Goal: Task Accomplishment & Management: Complete application form

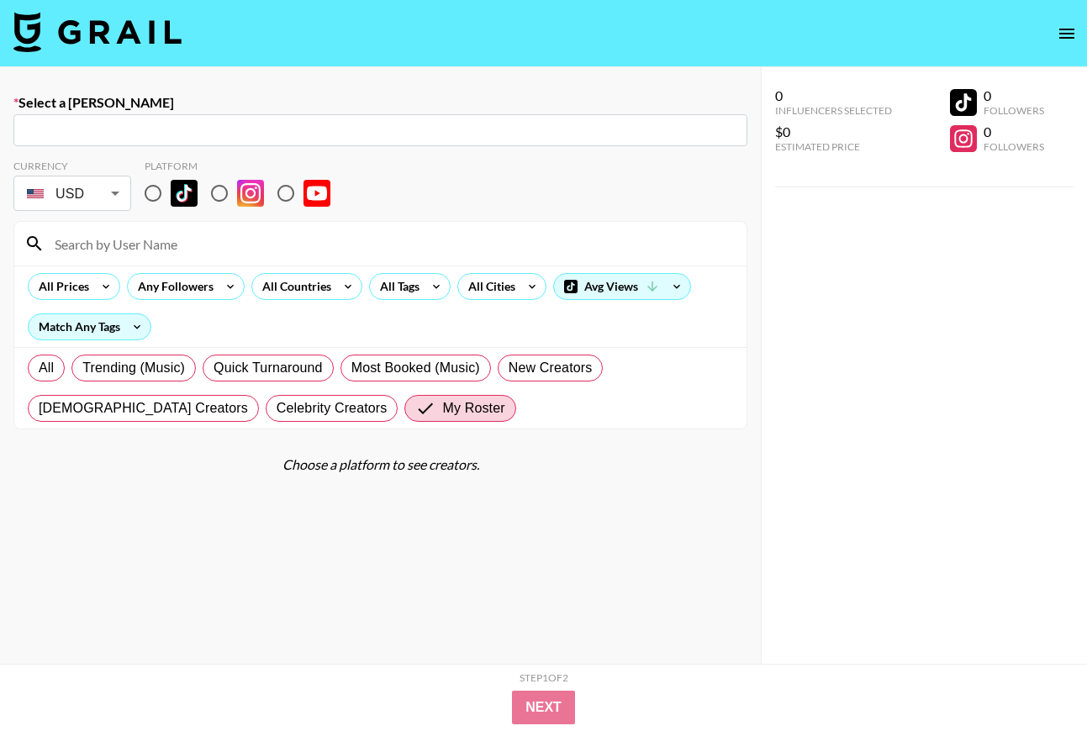
click at [113, 132] on input "text" at bounding box center [380, 130] width 713 height 19
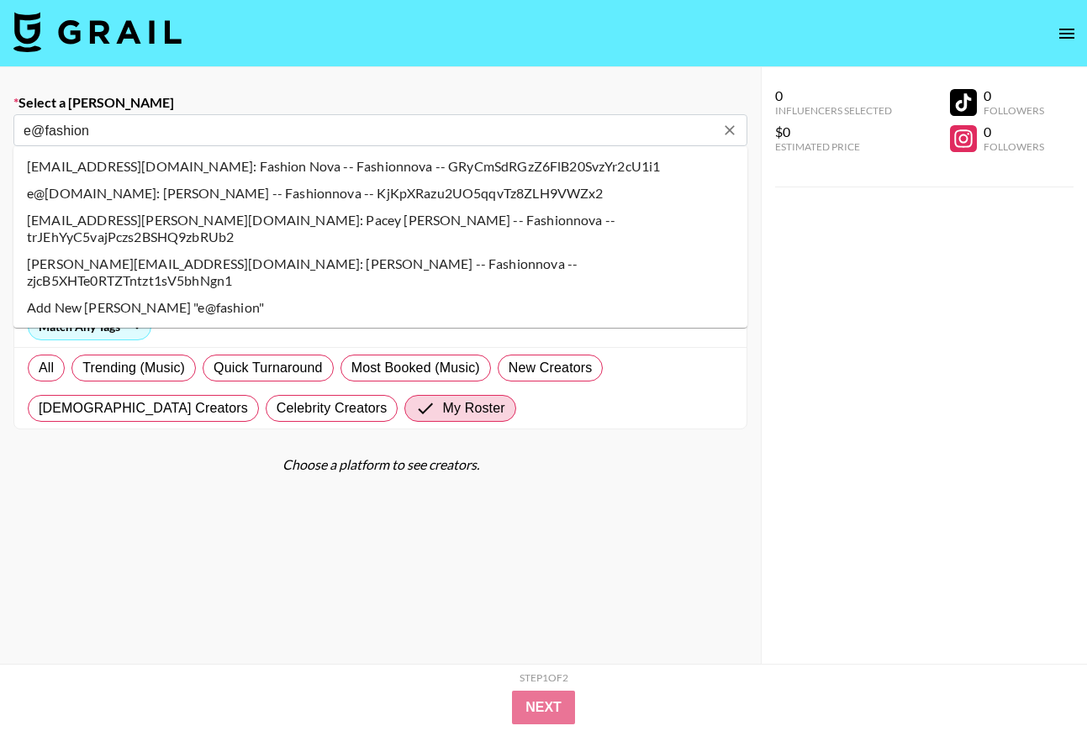
click at [111, 192] on li "e@[DOMAIN_NAME]: [PERSON_NAME] -- Fashionnova -- KjKpXRazu2UO5qqvTz8ZLH9VWZx2" at bounding box center [380, 193] width 734 height 27
type input "e@[DOMAIN_NAME]: [PERSON_NAME] -- Fashionnova -- KjKpXRazu2UO5qqvTz8ZLH9VWZx2"
select select "Song"
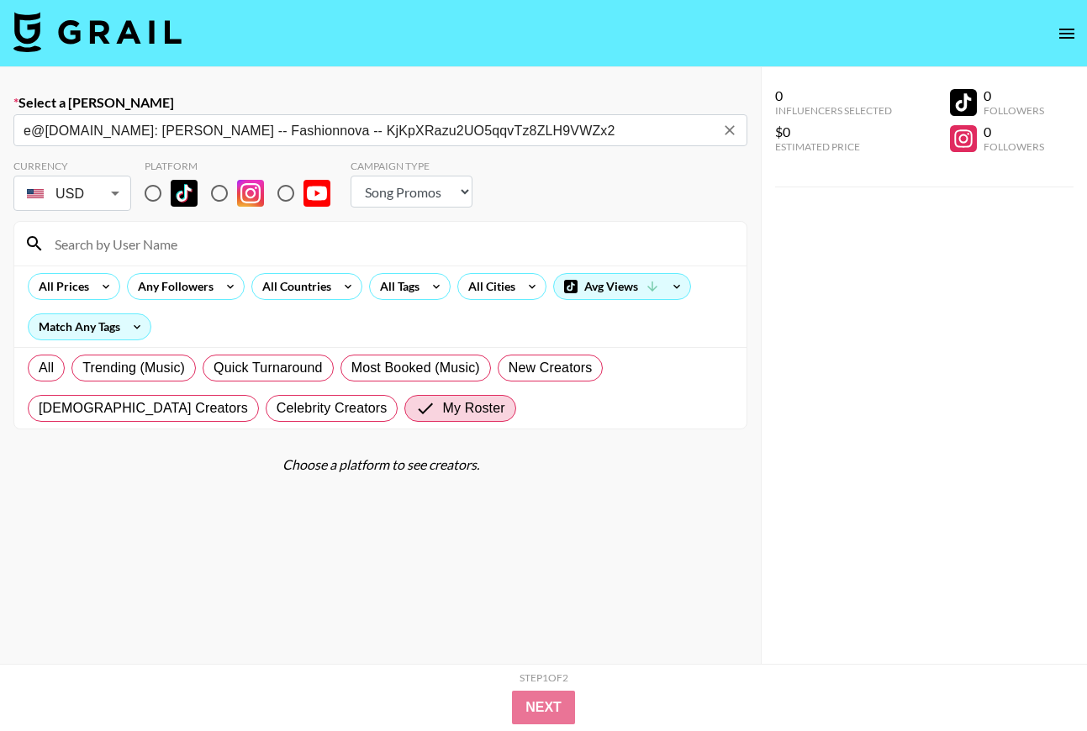
type input "e@[DOMAIN_NAME]: [PERSON_NAME] -- Fashionnova -- KjKpXRazu2UO5qqvTz8ZLH9VWZx2"
click at [162, 198] on input "radio" at bounding box center [152, 193] width 35 height 35
radio input "true"
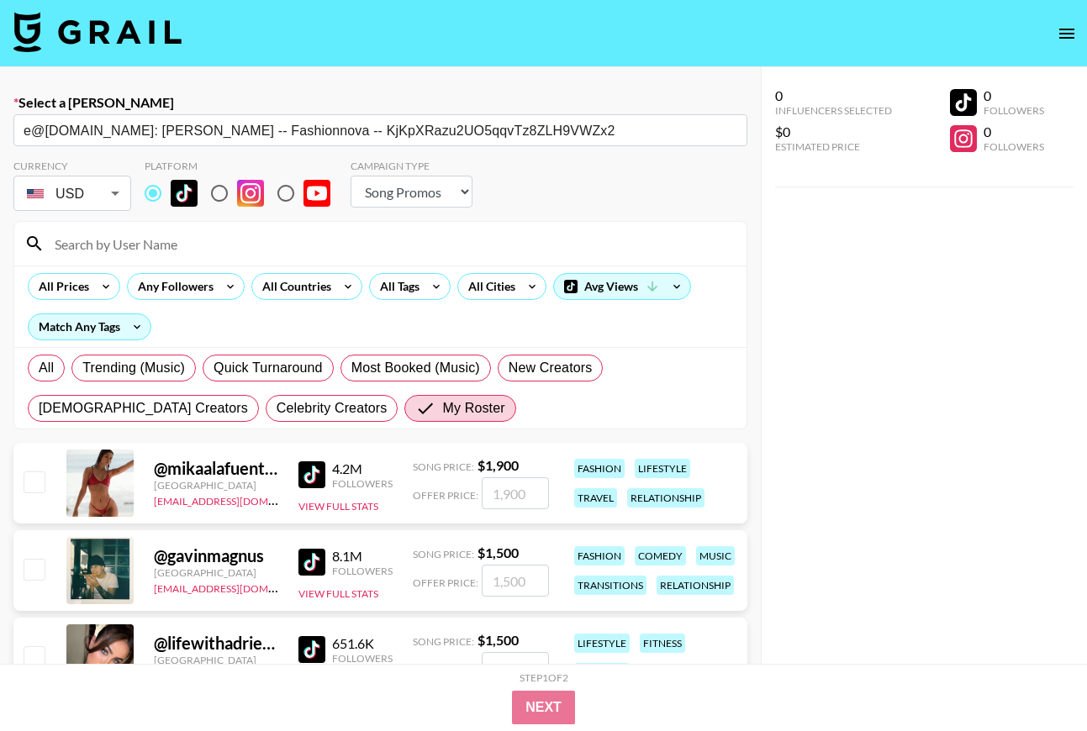
click at [159, 239] on input at bounding box center [391, 243] width 692 height 27
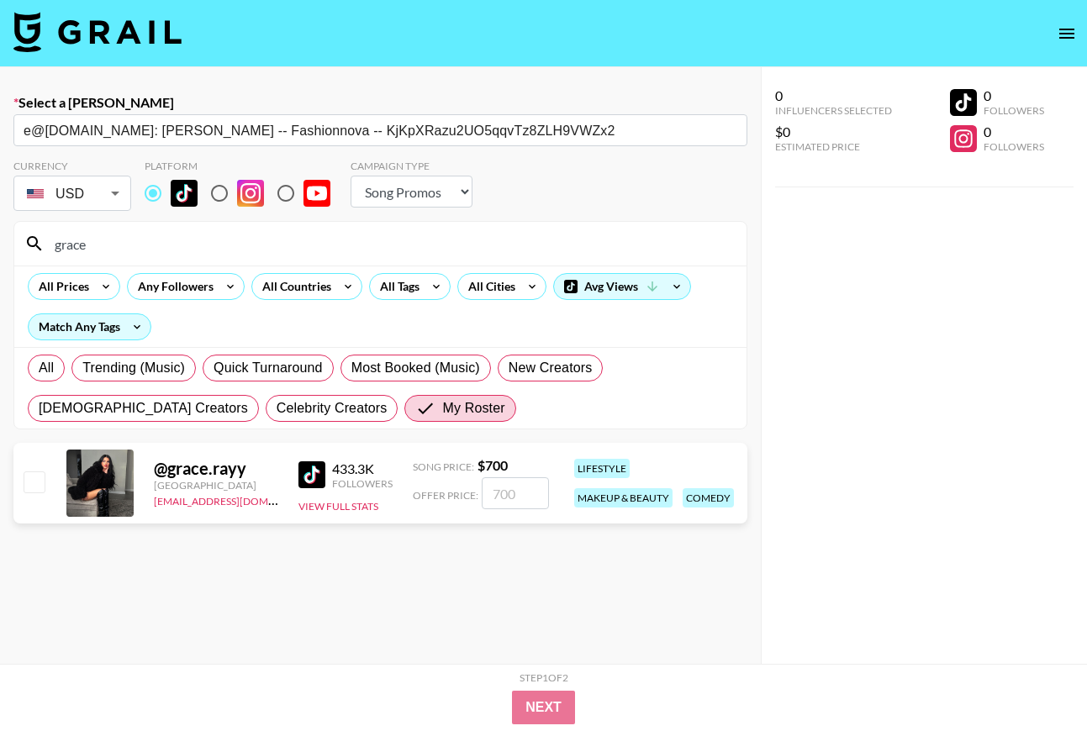
type input "grace"
click at [457, 208] on div "Campaign Type Choose Type... Song Promos Brand Promos" at bounding box center [411, 187] width 122 height 55
click at [450, 197] on select "Choose Type... Song Promos Brand Promos" at bounding box center [411, 192] width 122 height 32
select select "Brand"
click at [350, 176] on select "Choose Type... Song Promos Brand Promos" at bounding box center [411, 192] width 122 height 32
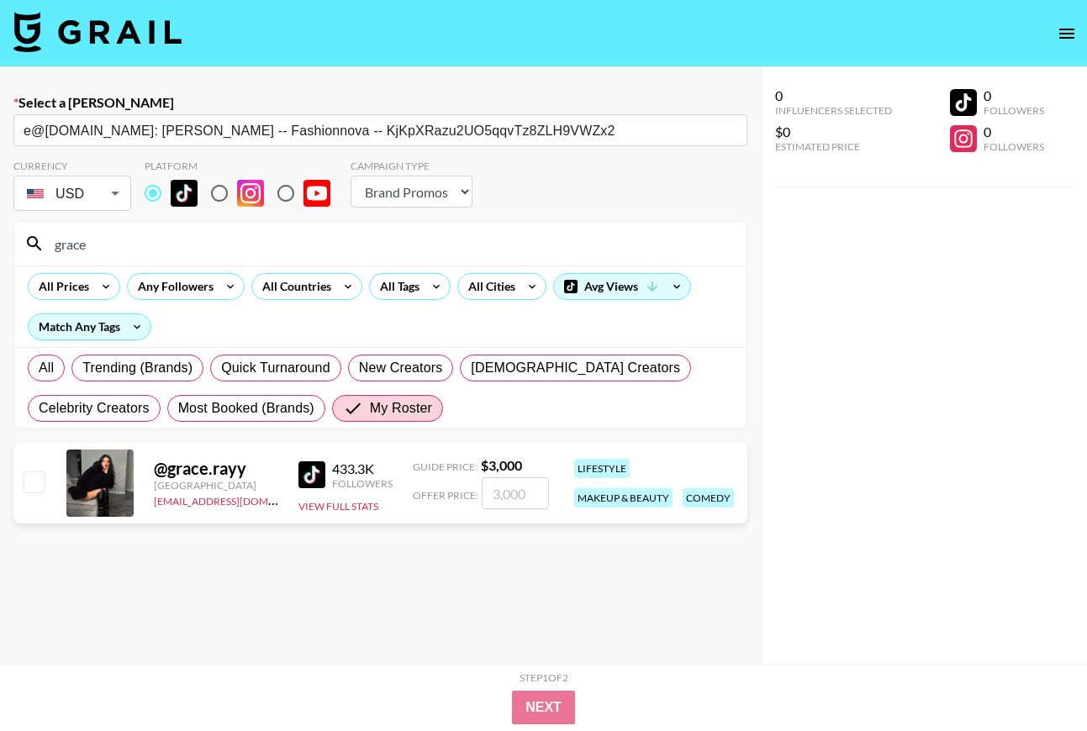
click at [34, 486] on input "checkbox" at bounding box center [34, 481] width 20 height 20
checkbox input "true"
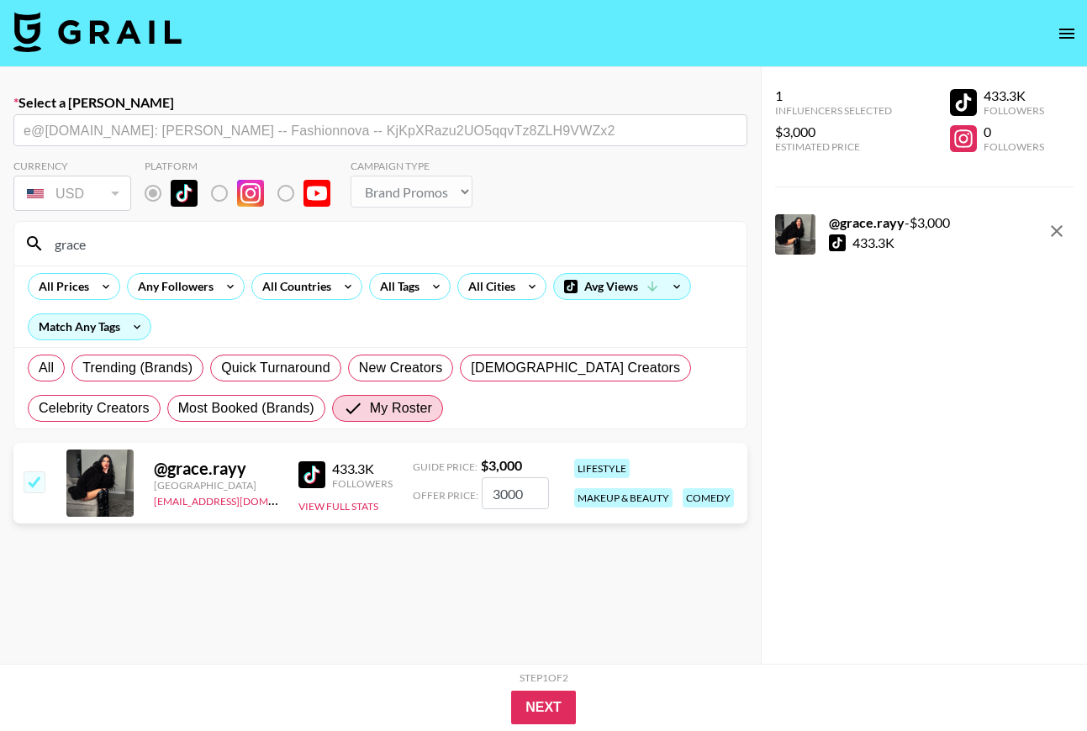
click at [515, 497] on input "3000" at bounding box center [515, 493] width 67 height 32
type input "4200"
click at [499, 490] on input "4200" at bounding box center [515, 493] width 67 height 32
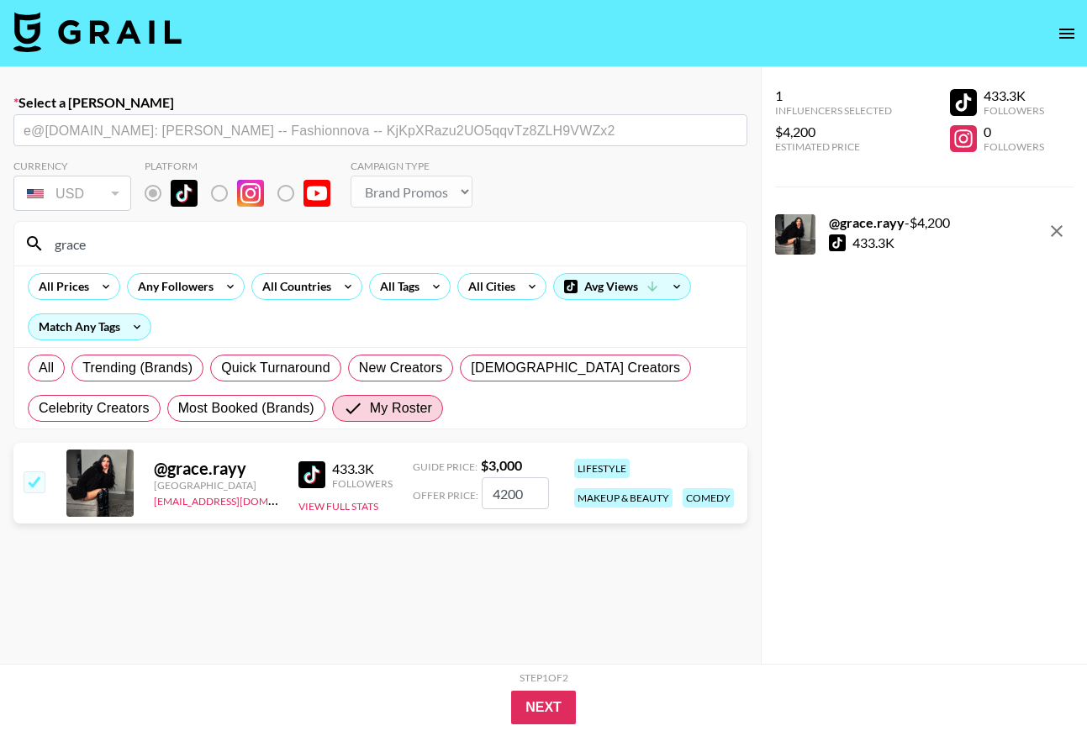
click at [499, 490] on input "4200" at bounding box center [515, 493] width 67 height 32
checkbox input "false"
type input "3"
checkbox input "true"
type input "3"
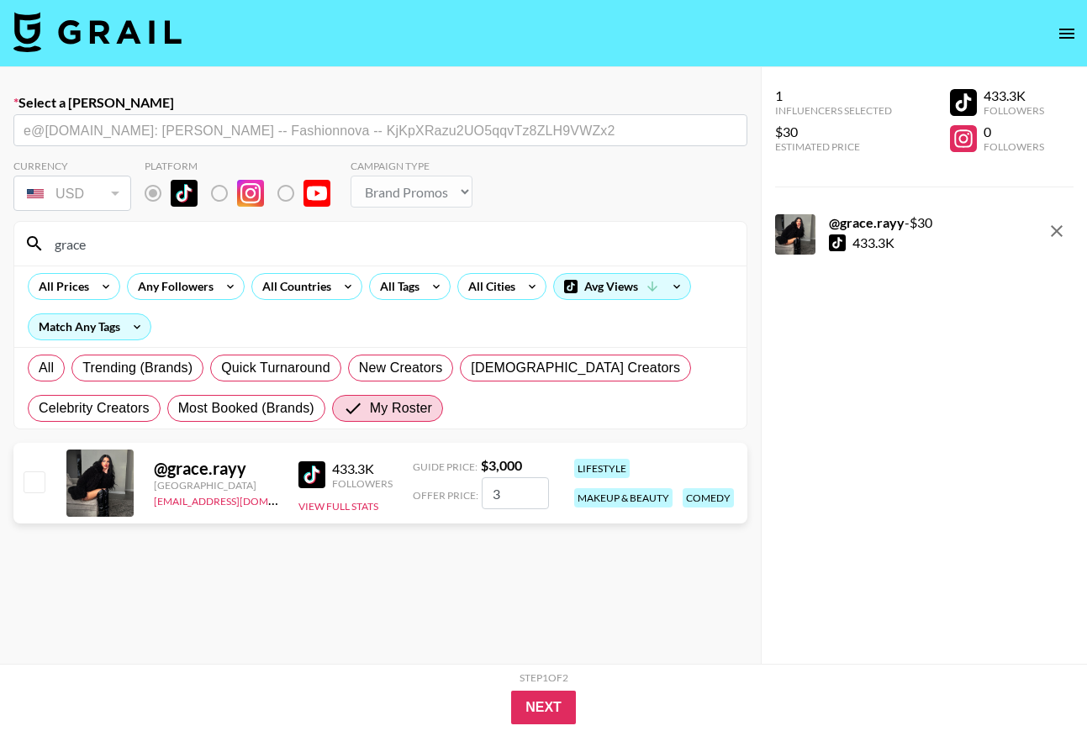
checkbox input "false"
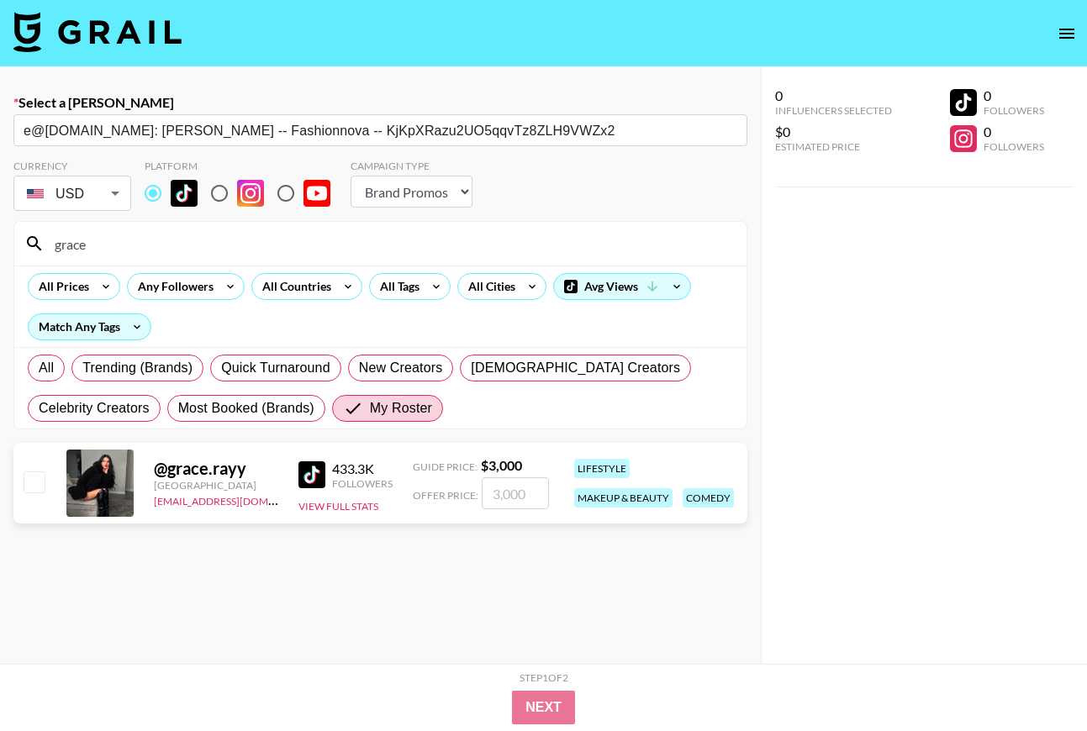
checkbox input "true"
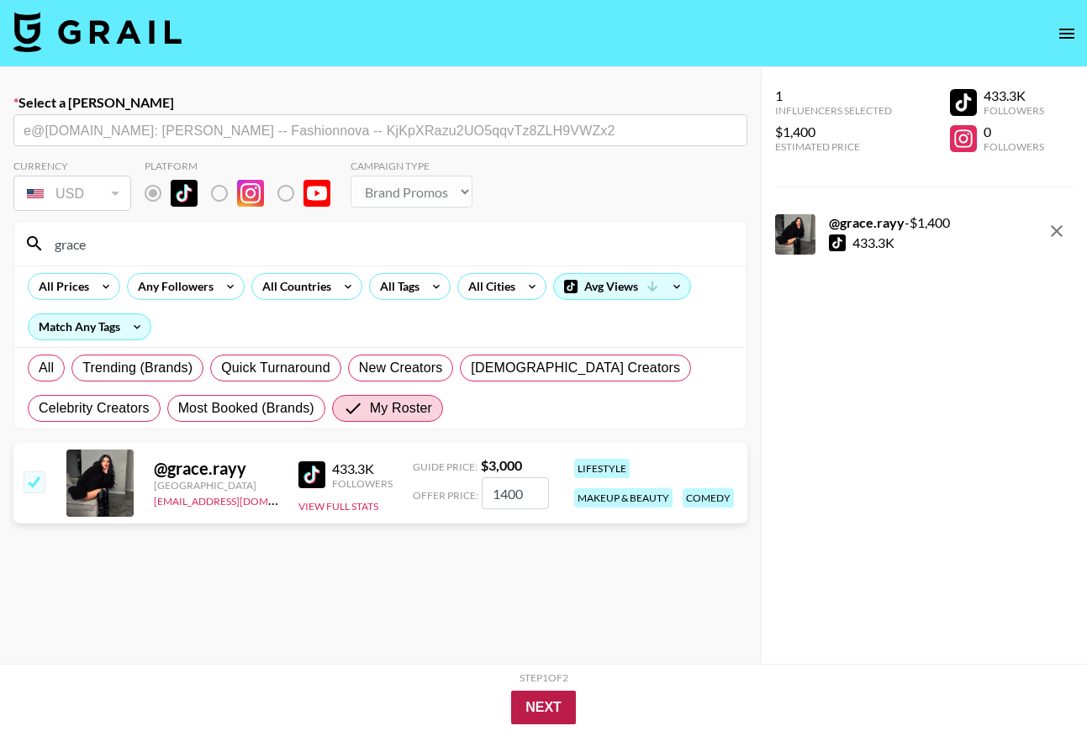
type input "1400"
click at [552, 706] on button "Next" at bounding box center [543, 708] width 65 height 34
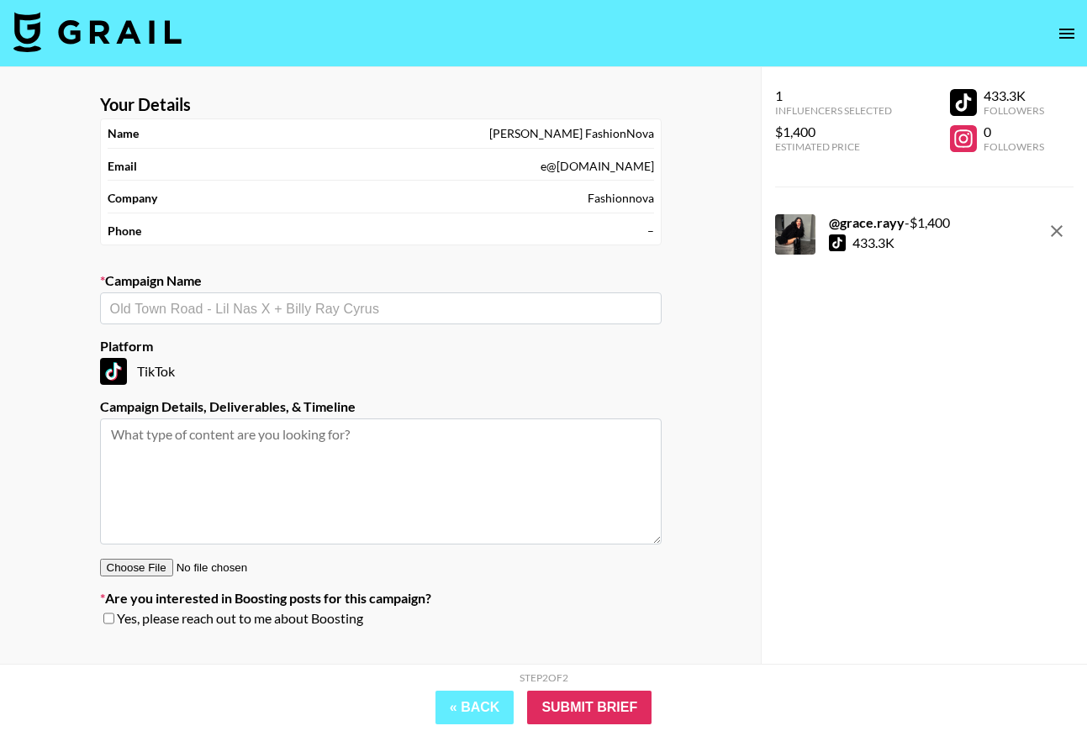
click at [321, 312] on input "text" at bounding box center [380, 308] width 541 height 19
click at [337, 340] on li "Add New Campaign: "Grace.rayy x Fashionnova "" at bounding box center [380, 344] width 561 height 27
type input "Grace.rayy x Fashionnova"
click at [795, 508] on div "1 Influencers Selected $1,400 Estimated Price 433.3K Followers 0 Followers @ gr…" at bounding box center [924, 399] width 326 height 664
click at [327, 441] on textarea at bounding box center [380, 481] width 561 height 126
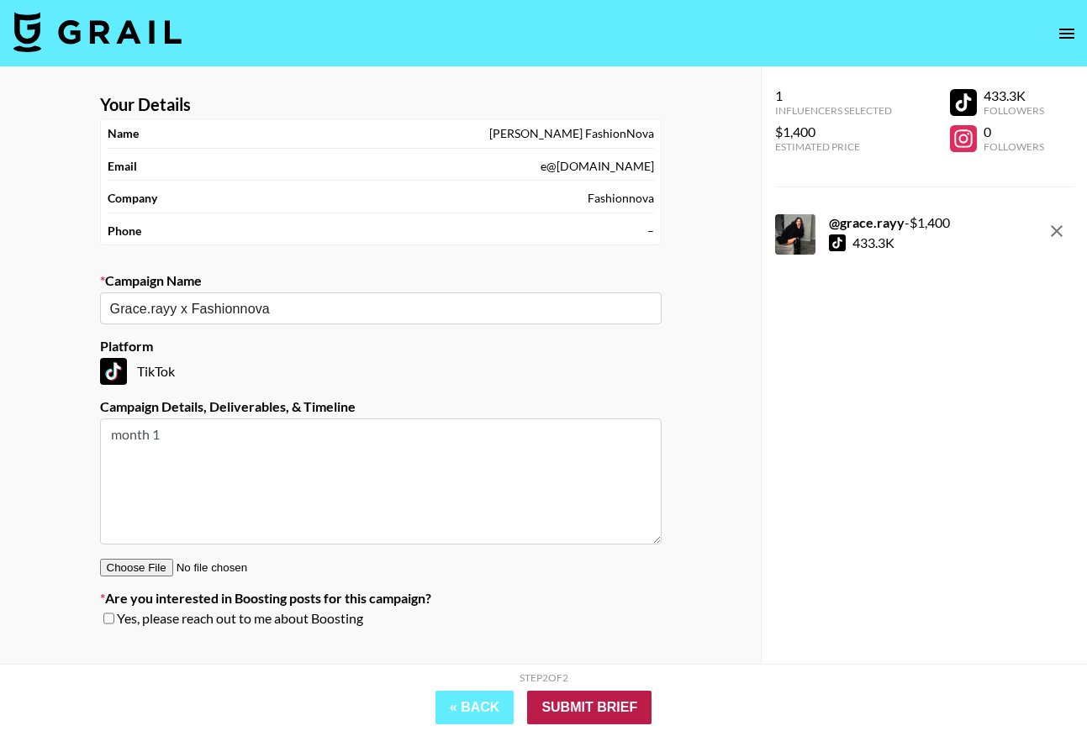
type textarea "month 1"
click at [591, 702] on input "Submit Brief" at bounding box center [589, 708] width 124 height 34
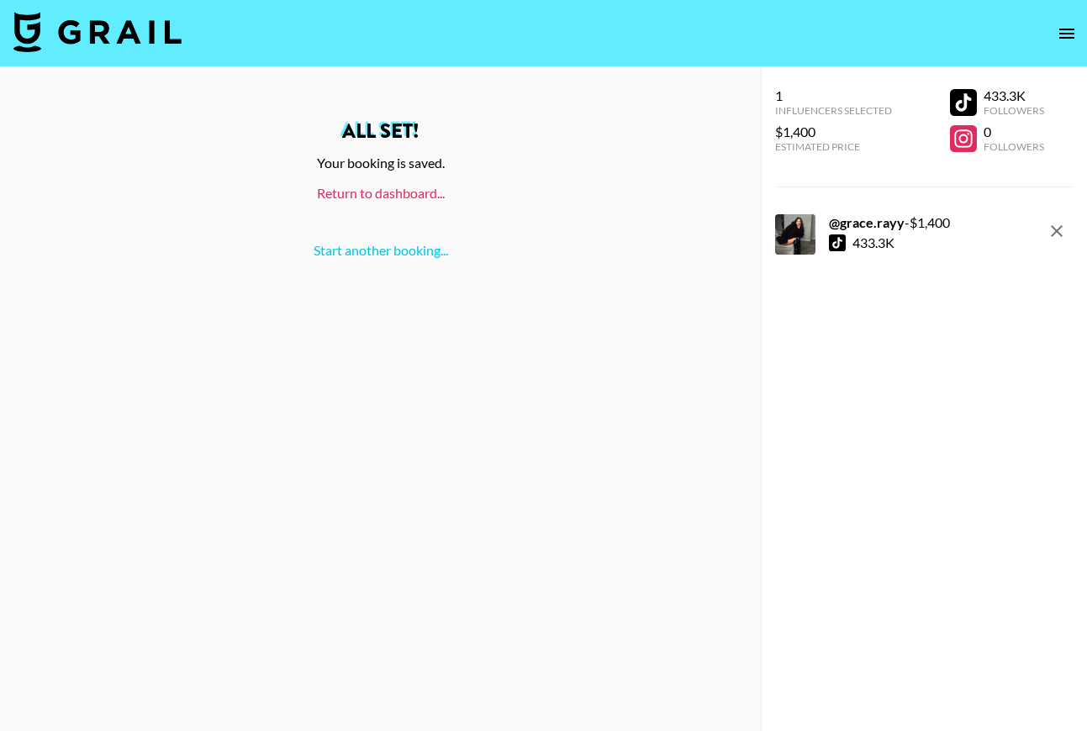
click at [398, 192] on link "Return to dashboard..." at bounding box center [381, 193] width 128 height 16
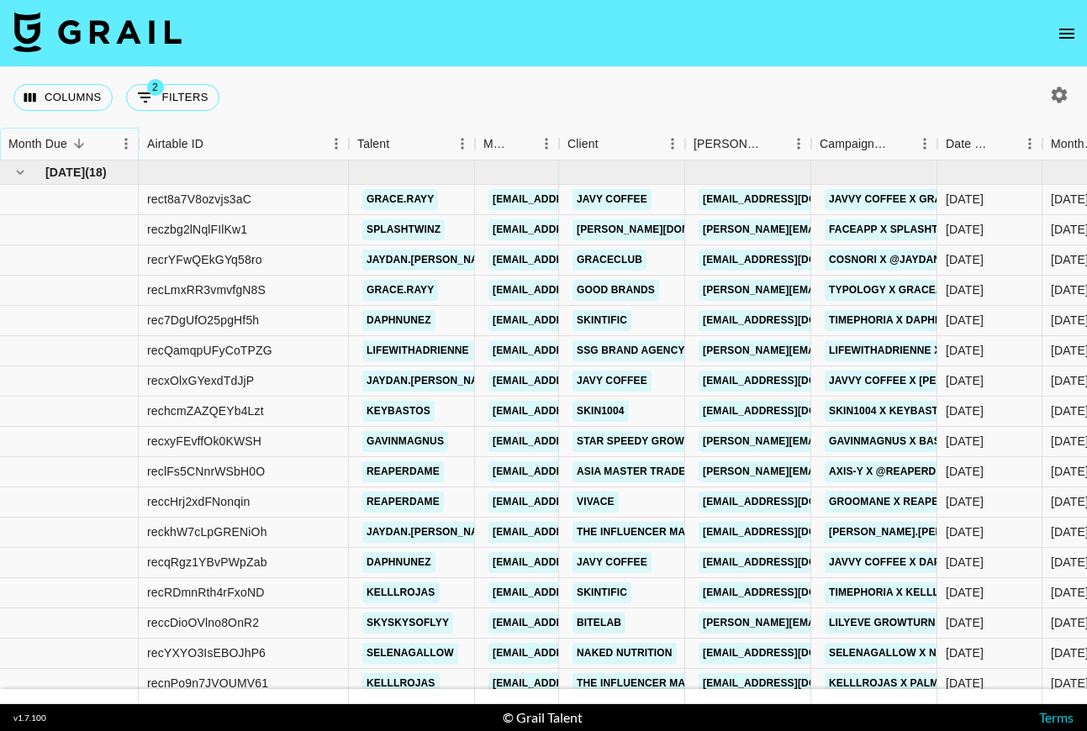
click at [76, 144] on icon "Sort" at bounding box center [78, 143] width 15 height 15
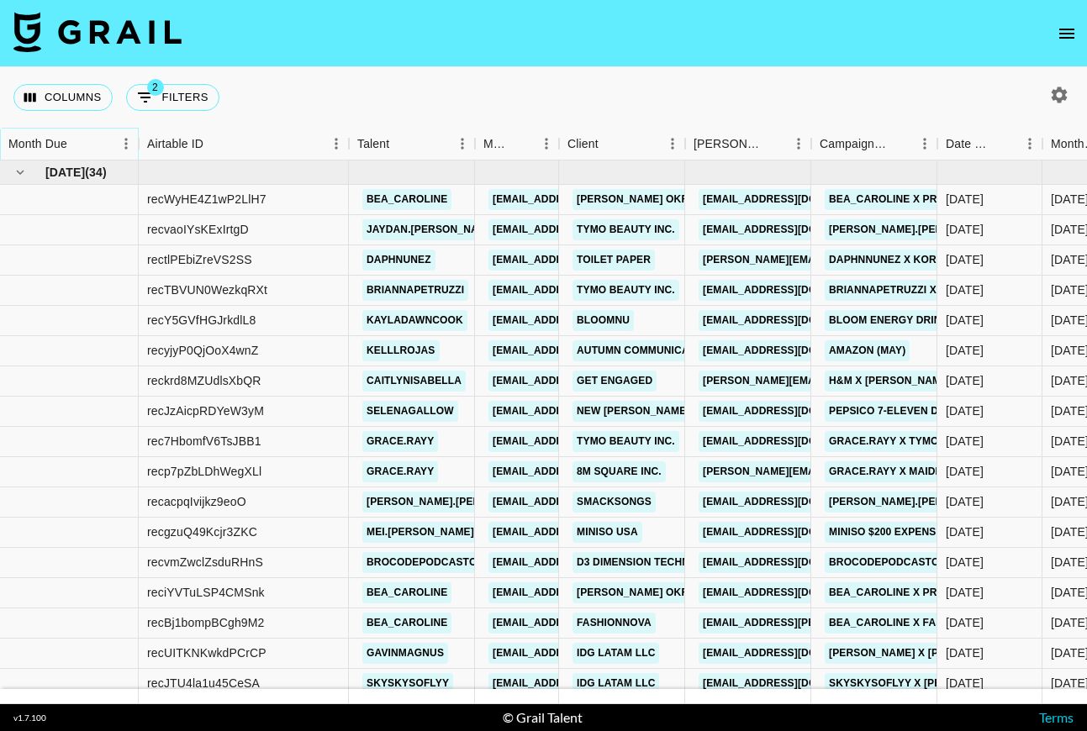
click at [76, 144] on icon "Sort" at bounding box center [78, 143] width 15 height 15
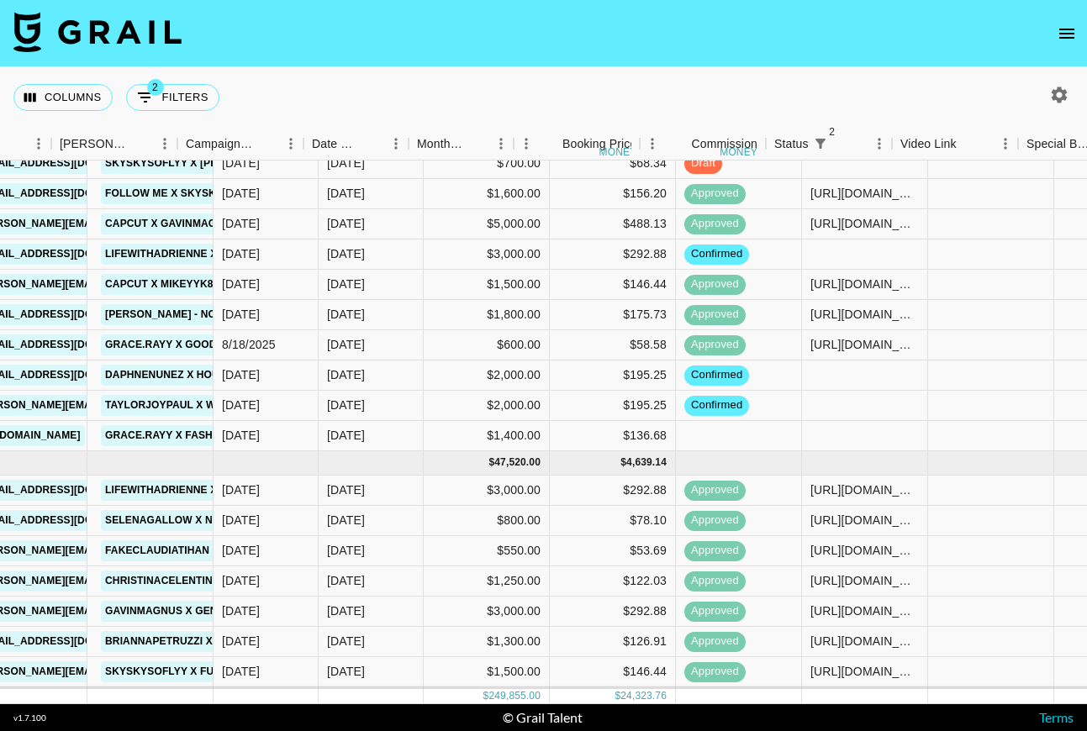
scroll to position [1210, 613]
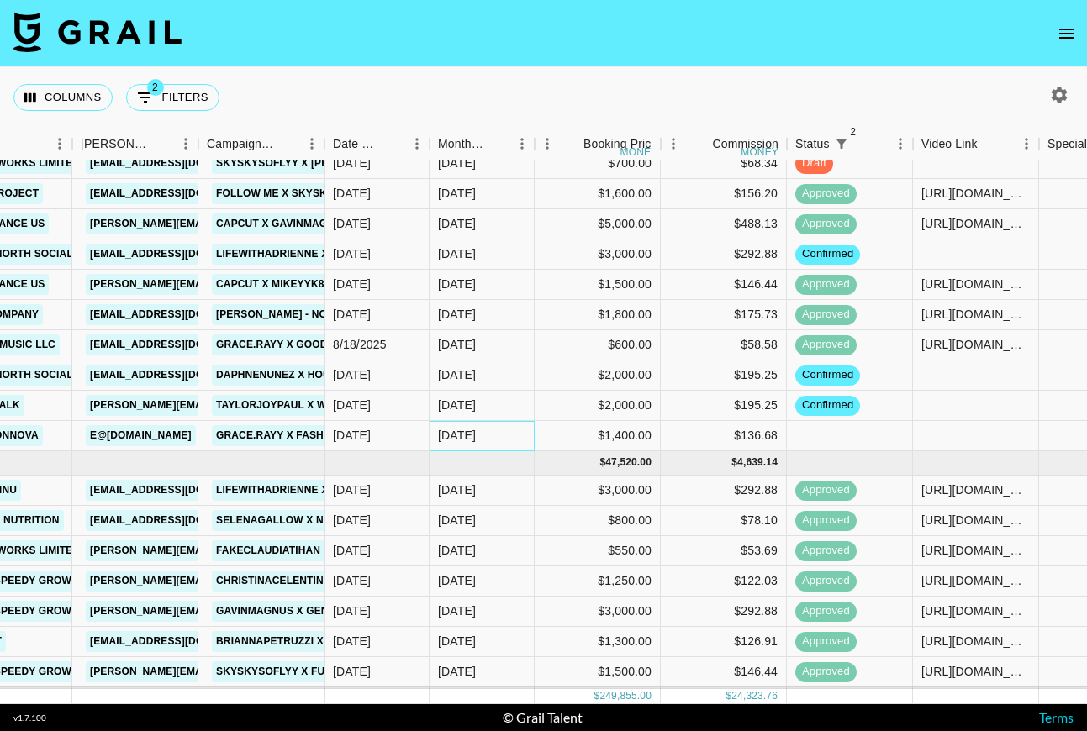
click at [487, 434] on div "Aug '25" at bounding box center [481, 436] width 105 height 30
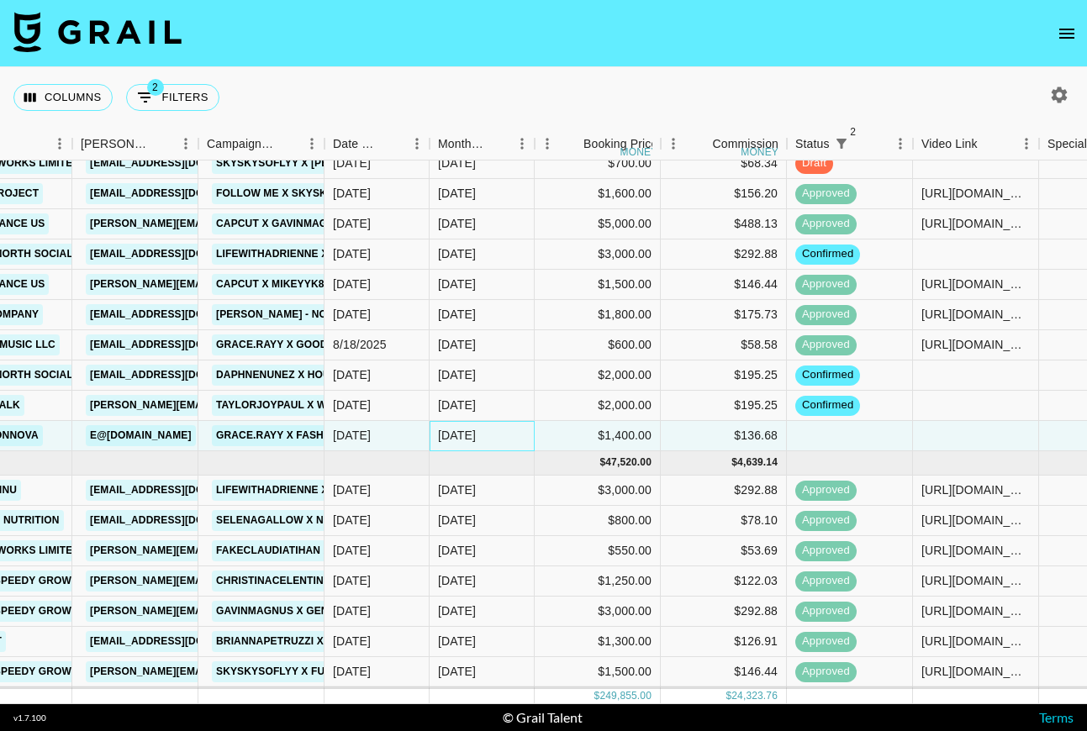
click at [487, 434] on div "Aug '25" at bounding box center [481, 436] width 105 height 30
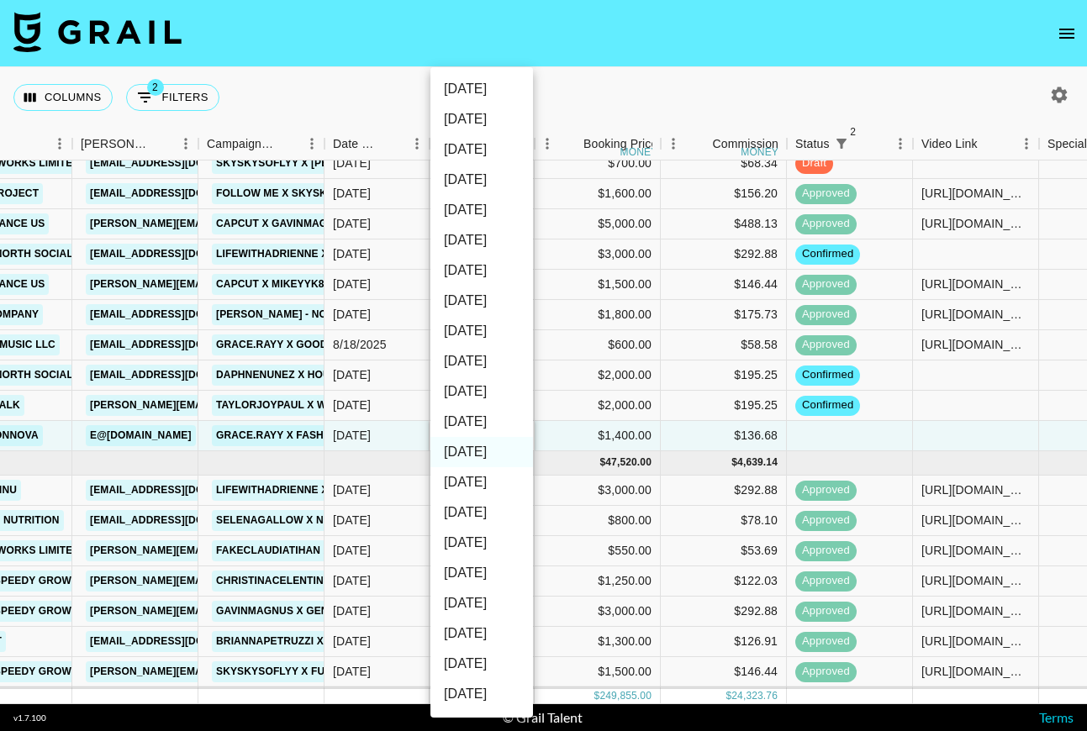
click at [507, 420] on li "Sep '25" at bounding box center [481, 422] width 103 height 30
type input "Sep '25"
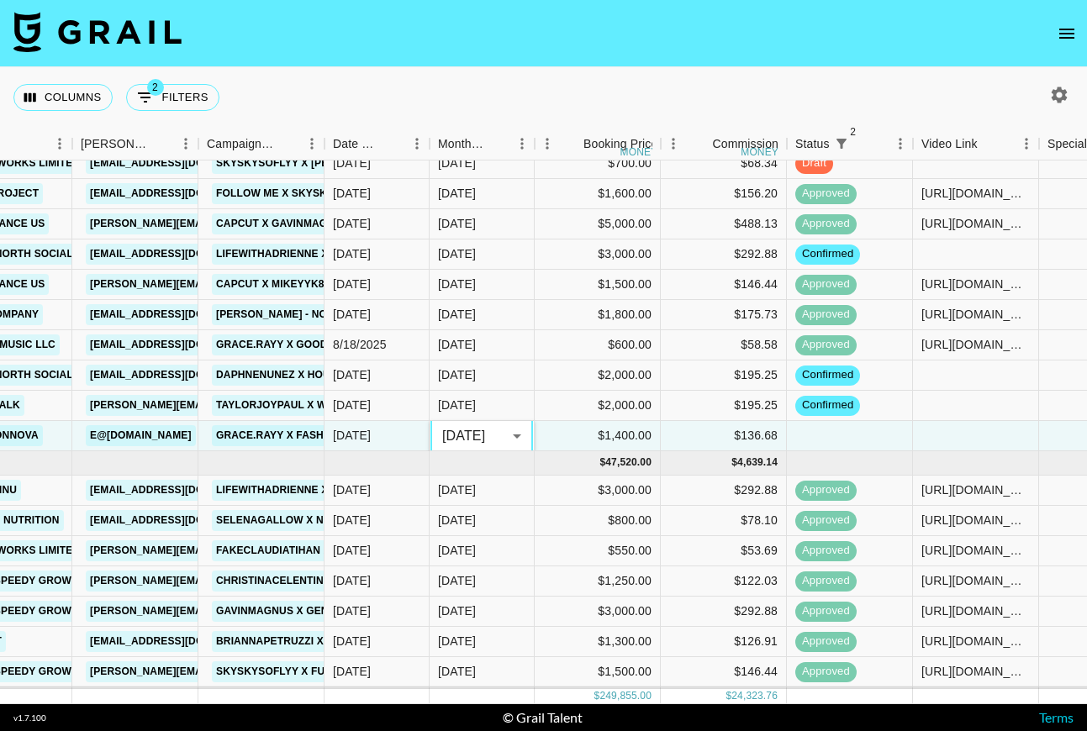
click at [645, 49] on nav at bounding box center [543, 33] width 1087 height 67
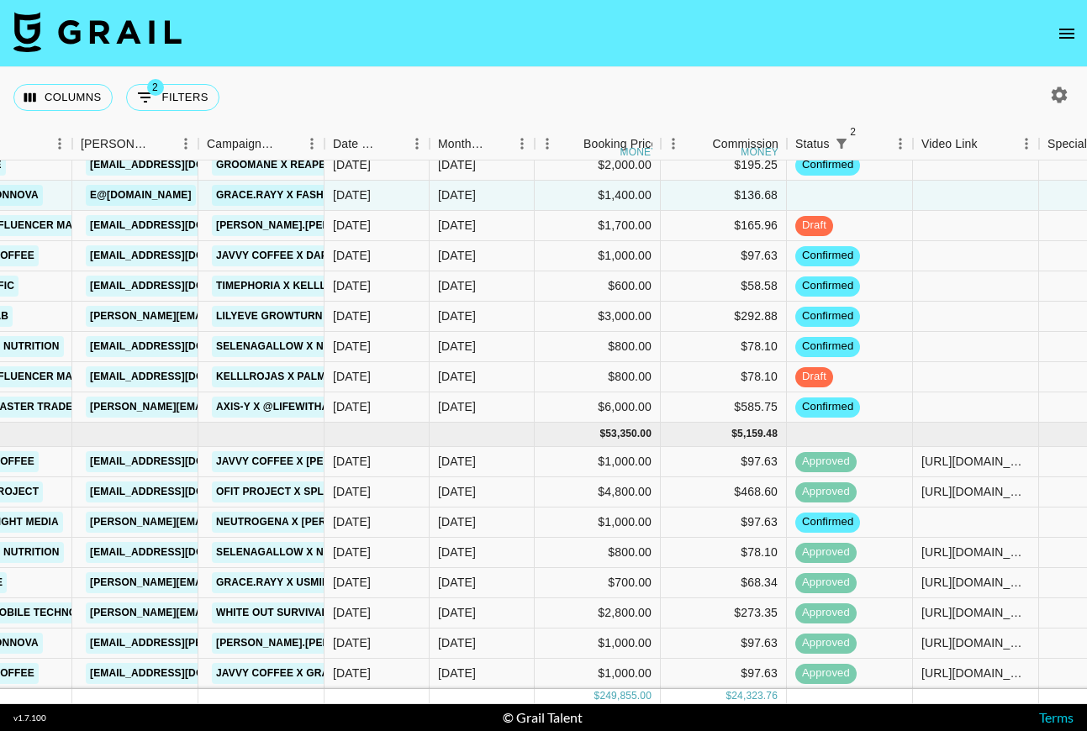
scroll to position [337, 1514]
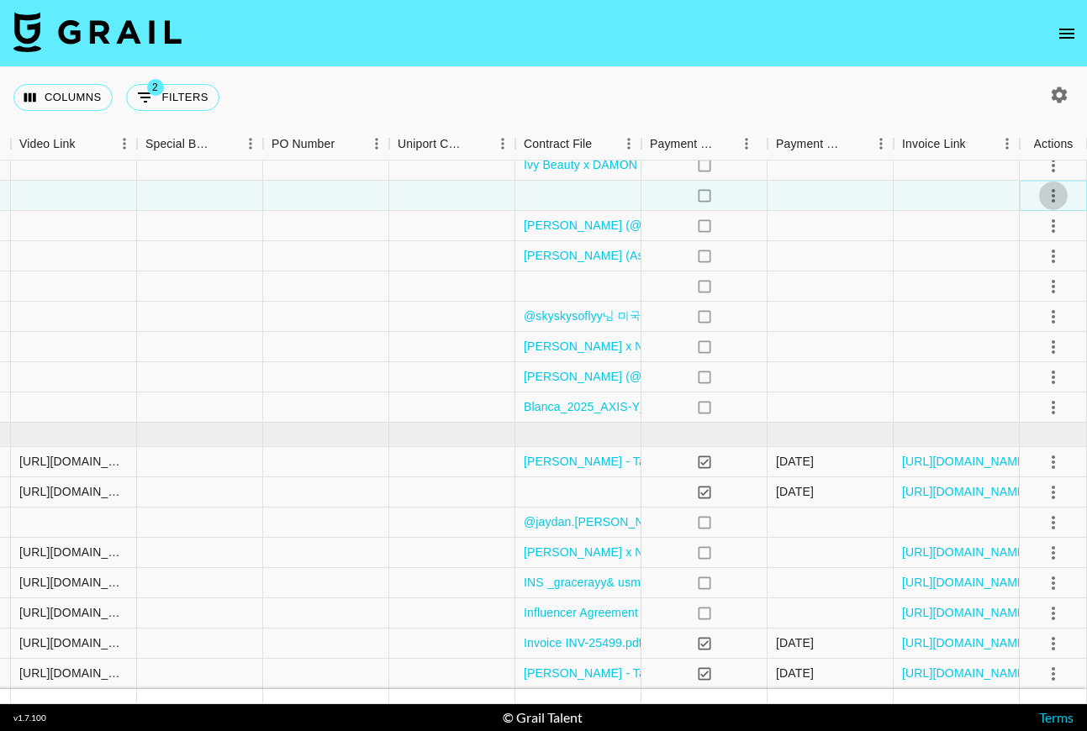
click at [1062, 190] on button "select merge strategy" at bounding box center [1053, 196] width 29 height 29
click at [1040, 229] on li "Confirm" at bounding box center [1031, 232] width 109 height 30
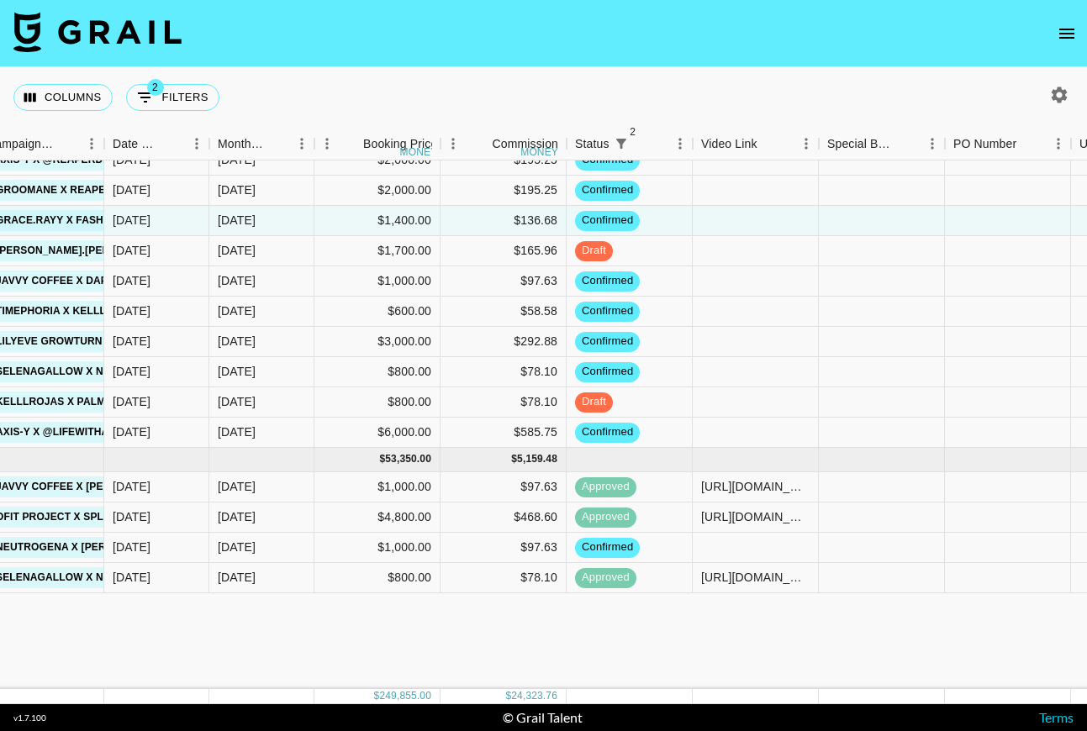
scroll to position [0, 833]
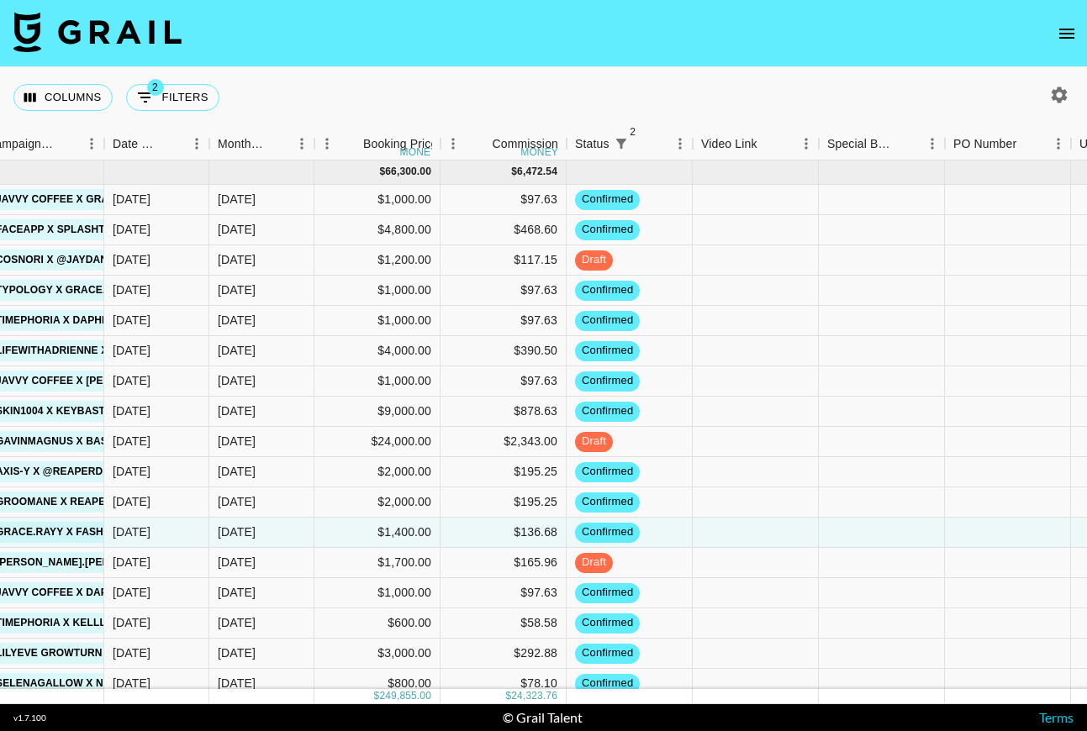
click at [677, 83] on div "Columns 2 Filters + Booking" at bounding box center [543, 97] width 1087 height 61
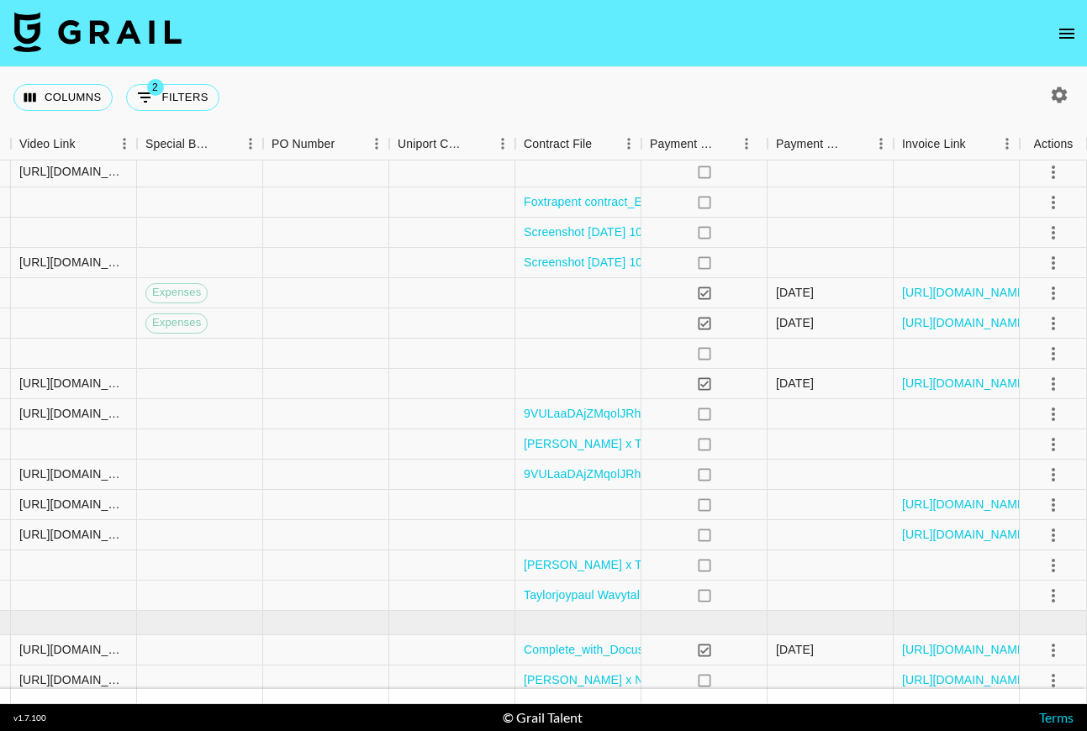
scroll to position [1051, 1514]
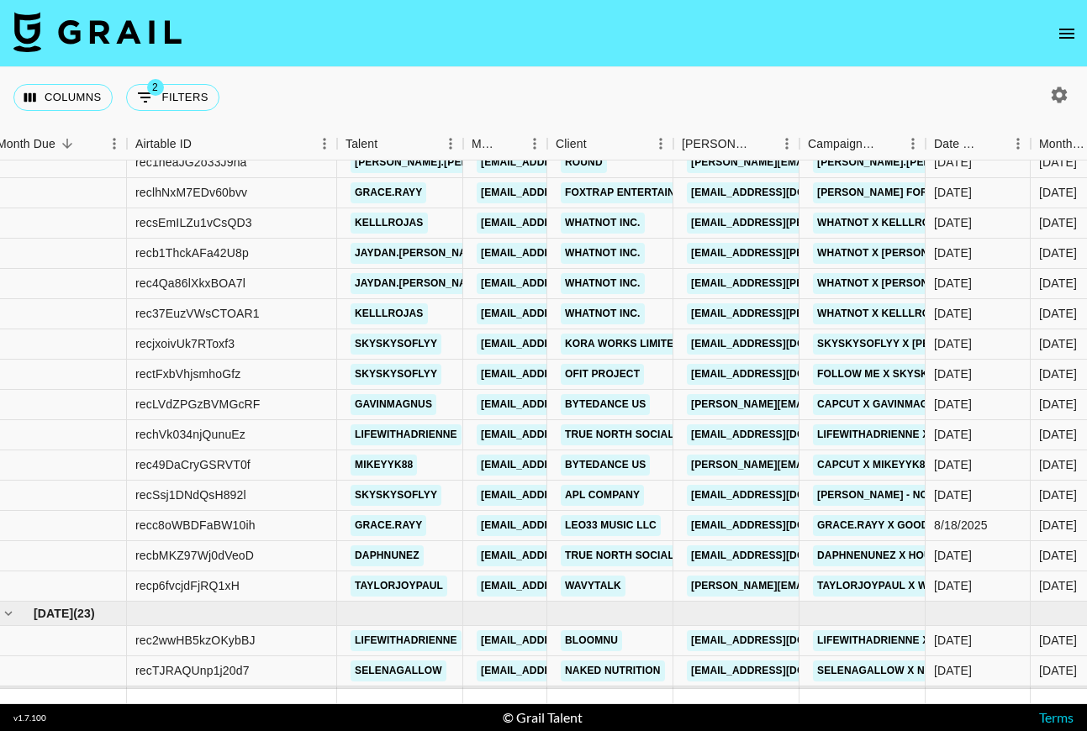
scroll to position [1061, 12]
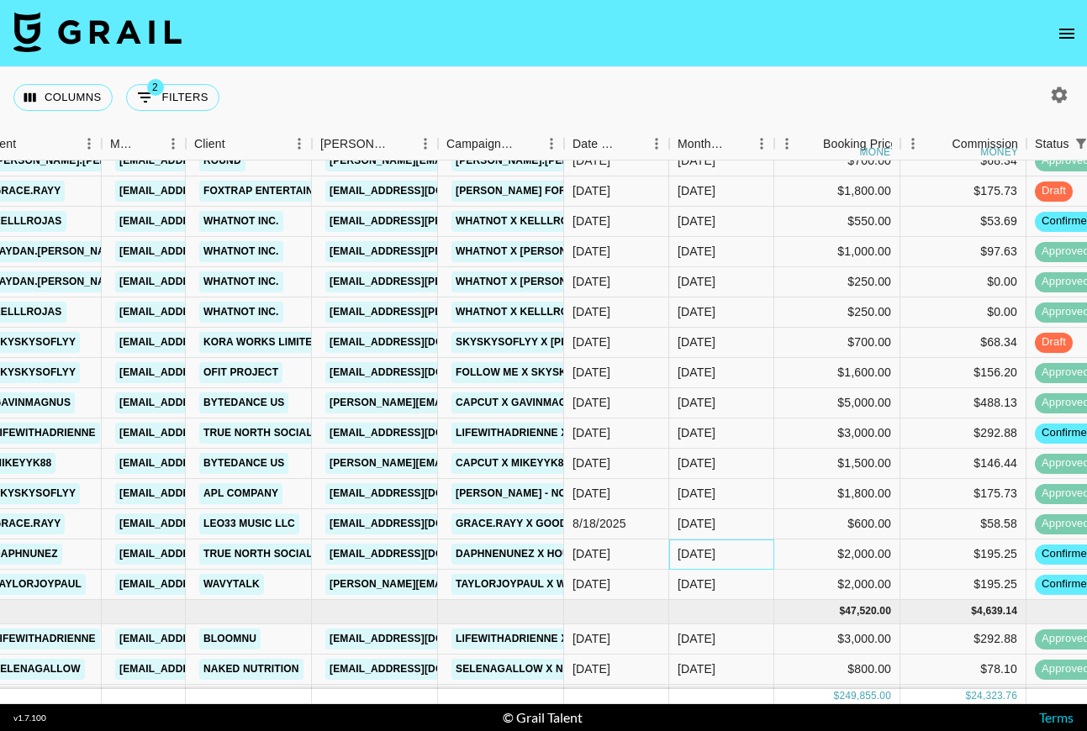
click at [742, 555] on div "Aug '25" at bounding box center [721, 555] width 105 height 30
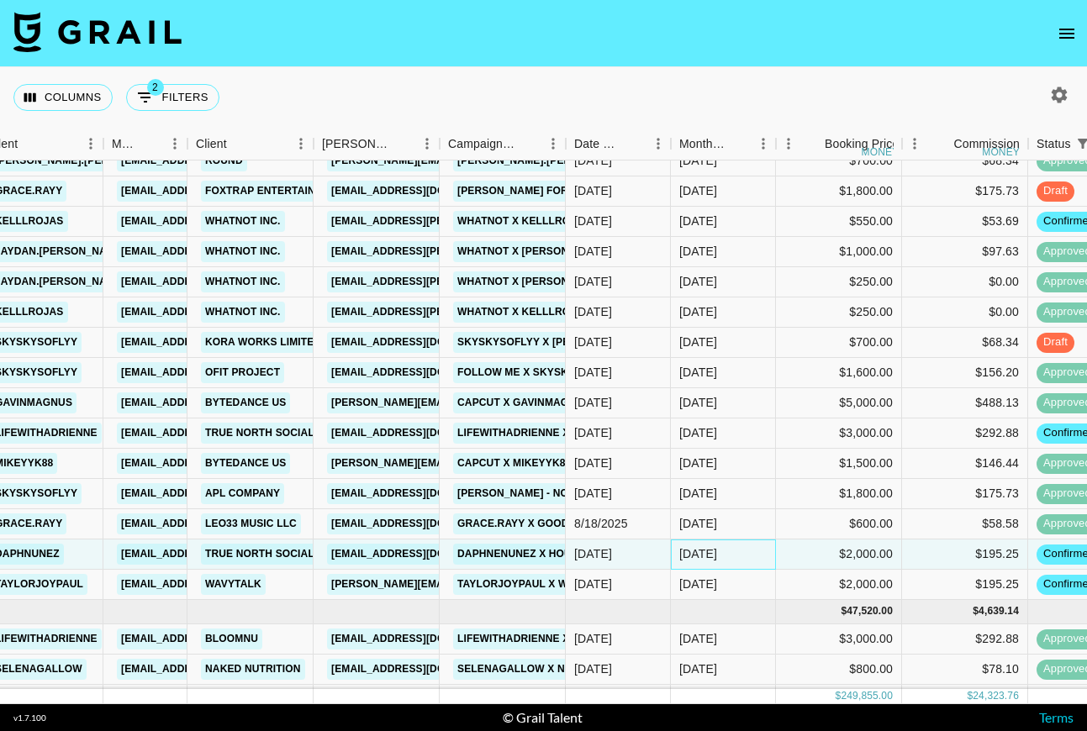
click at [742, 555] on div "Aug '25" at bounding box center [723, 555] width 105 height 30
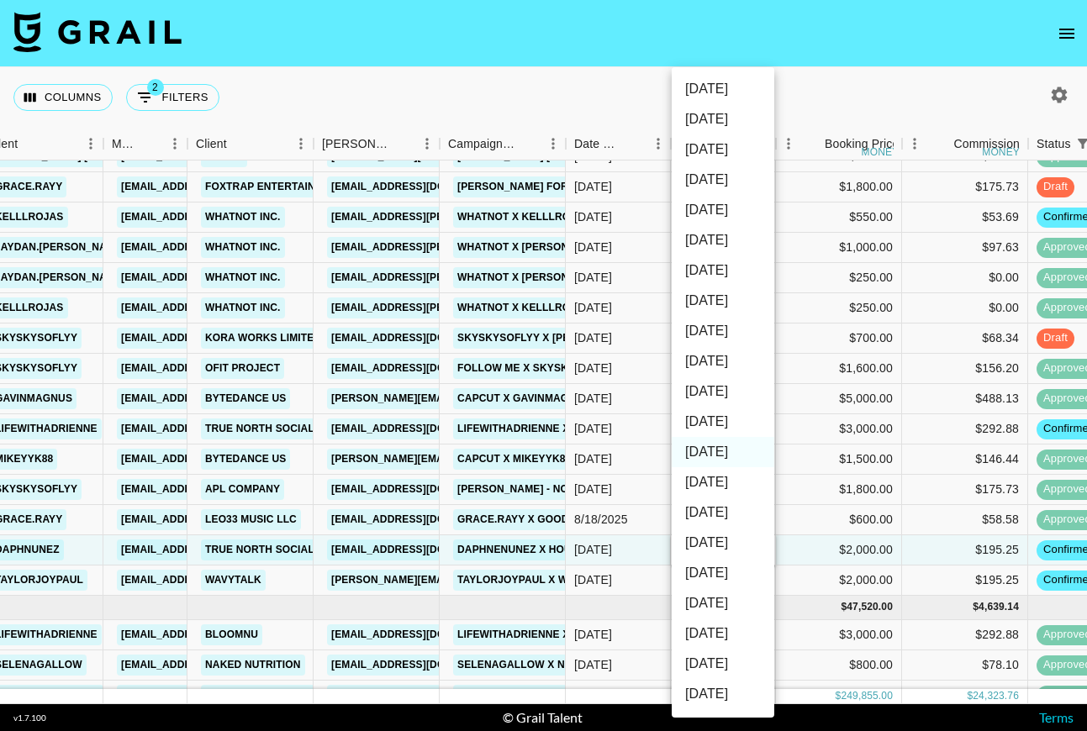
scroll to position [9, 0]
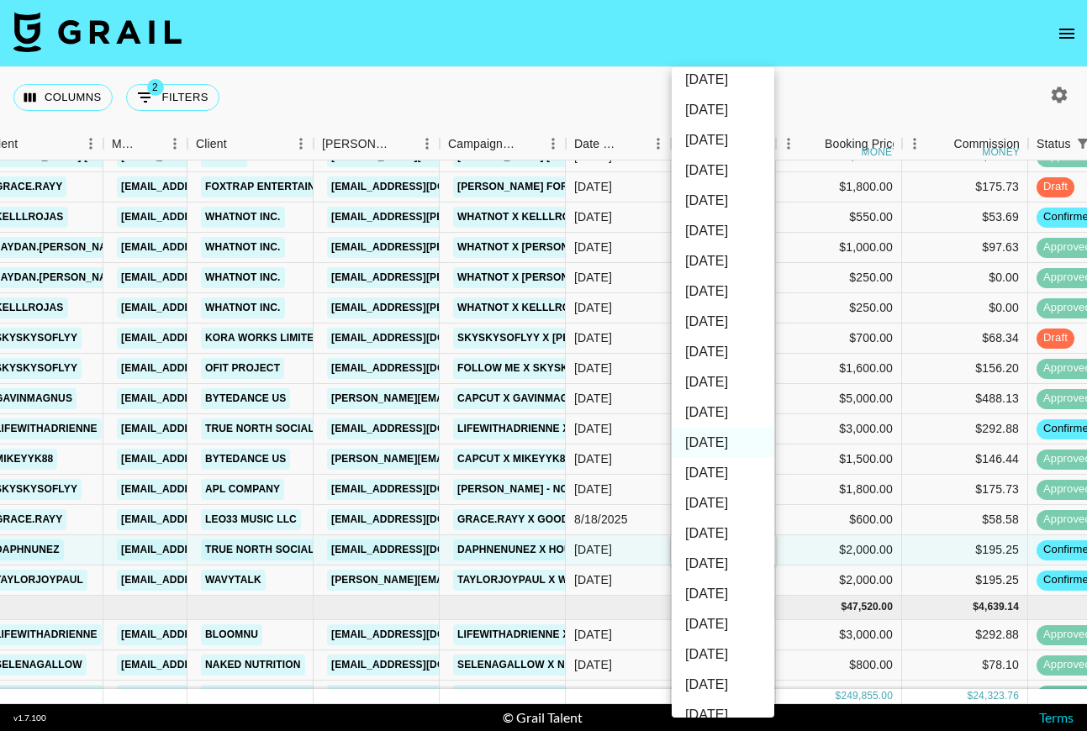
click at [708, 412] on li "Sep '25" at bounding box center [722, 412] width 103 height 30
type input "Sep '25"
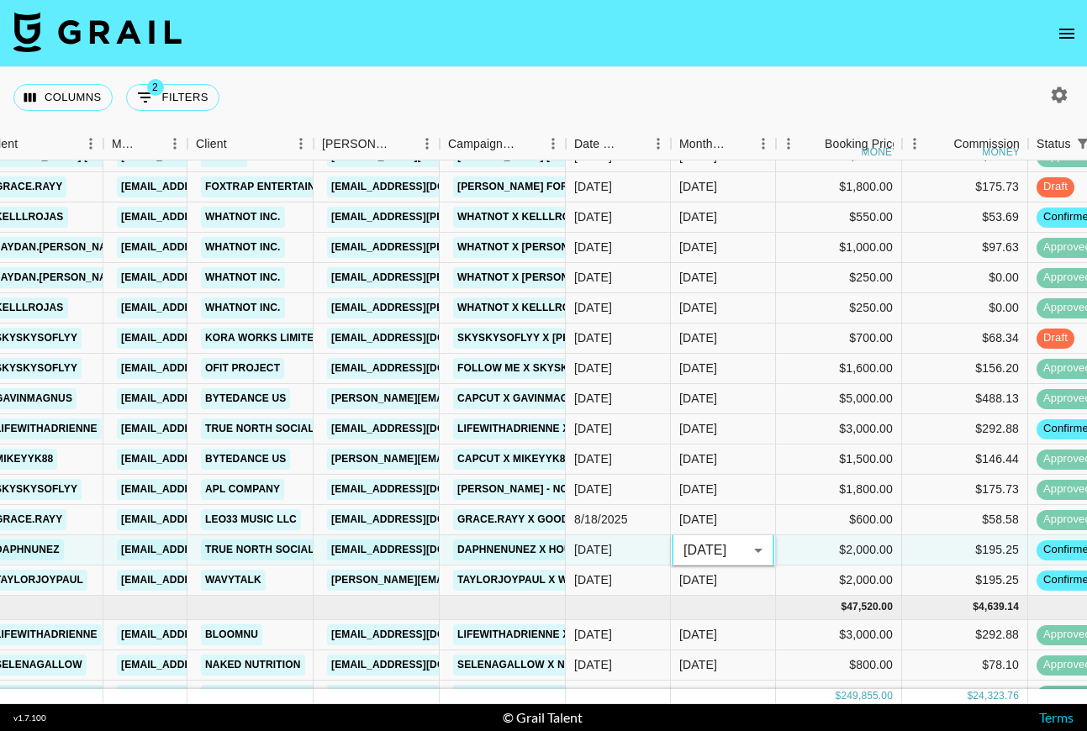
click at [776, 114] on div "Columns 2 Filters + Booking" at bounding box center [543, 97] width 1087 height 61
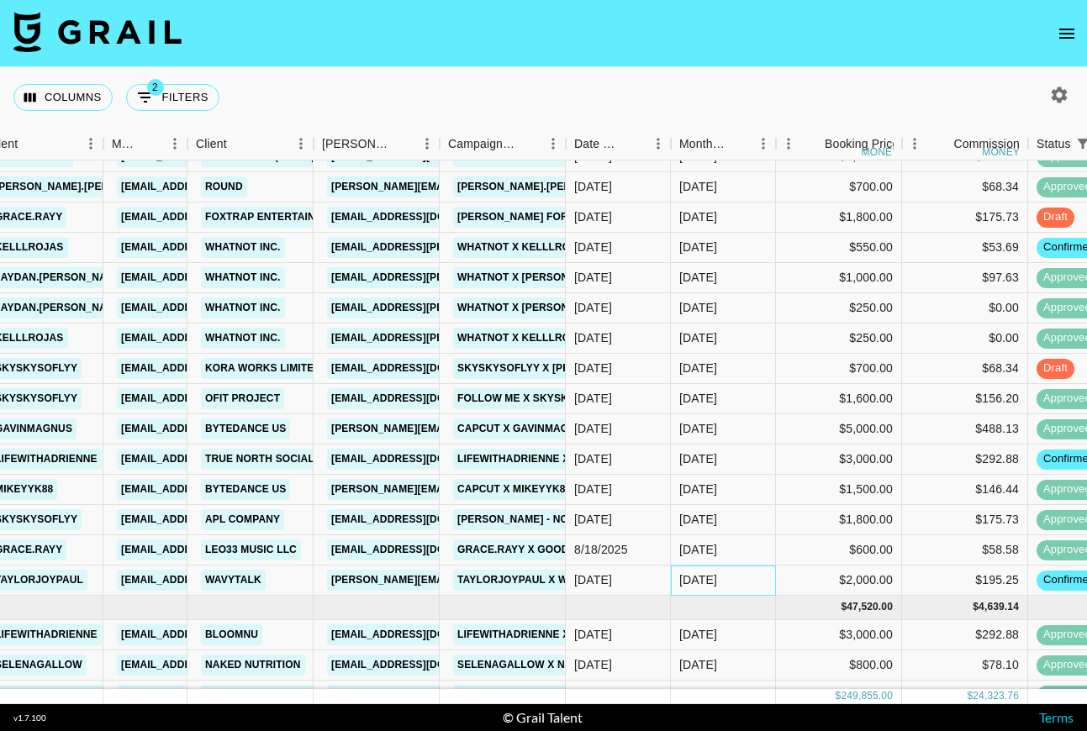
click at [717, 583] on div "Aug '25" at bounding box center [698, 579] width 38 height 17
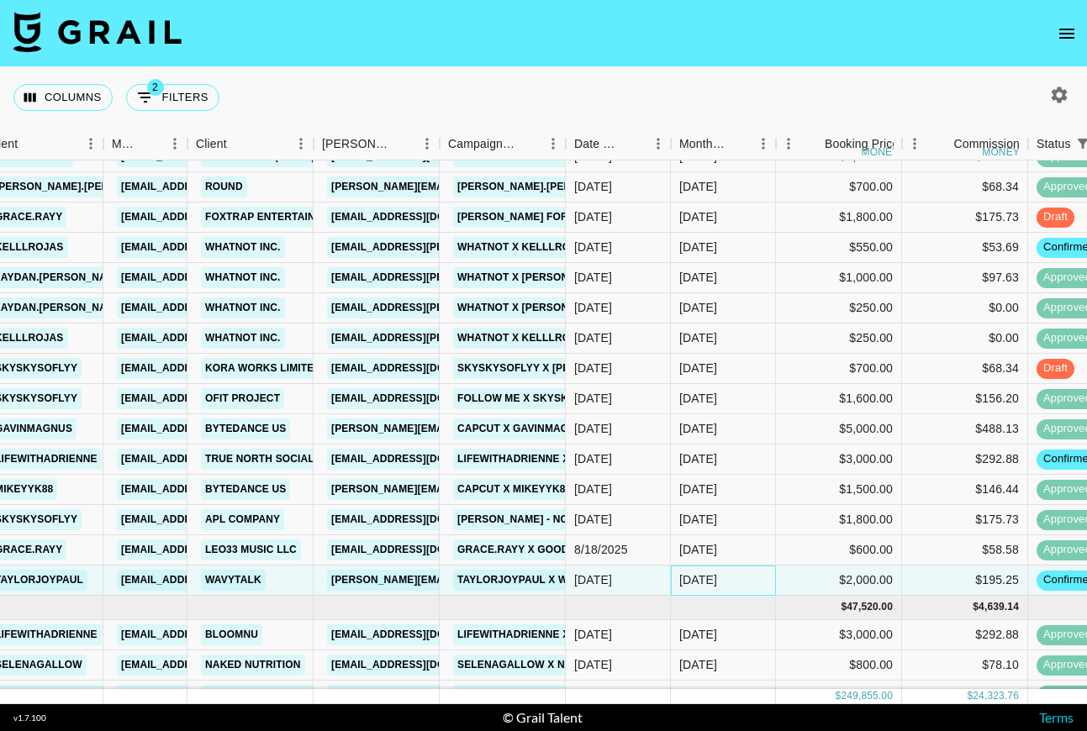
click at [717, 583] on div "Aug '25" at bounding box center [698, 579] width 38 height 17
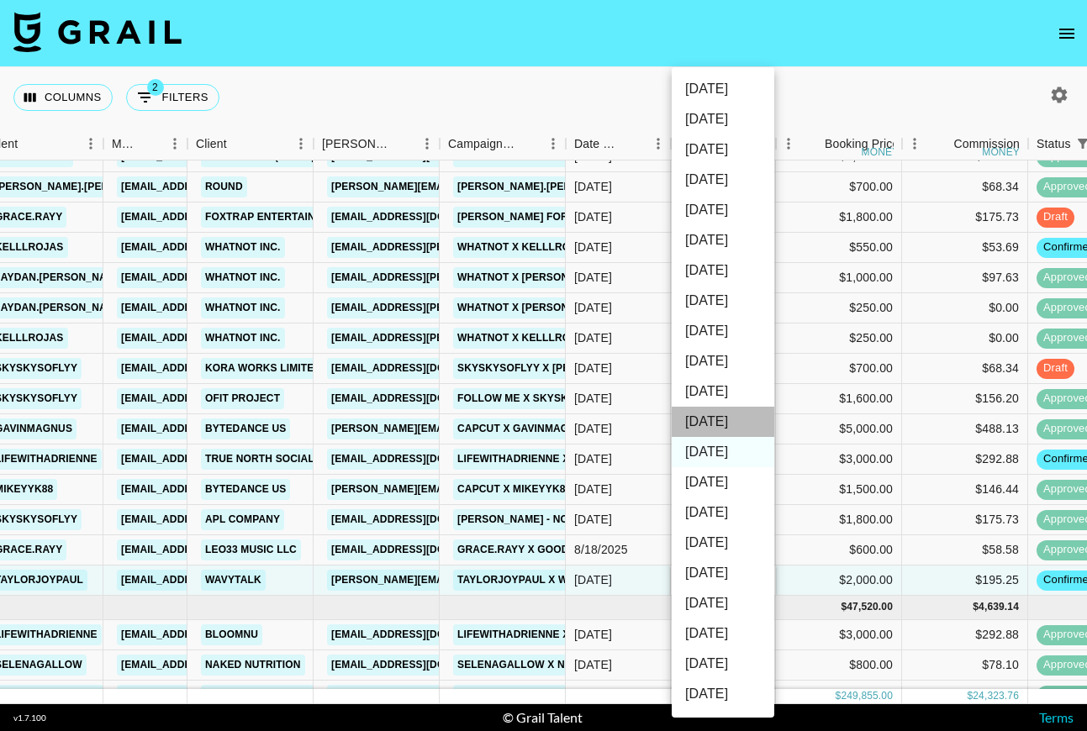
click at [725, 427] on li "Sep '25" at bounding box center [722, 422] width 103 height 30
type input "Sep '25"
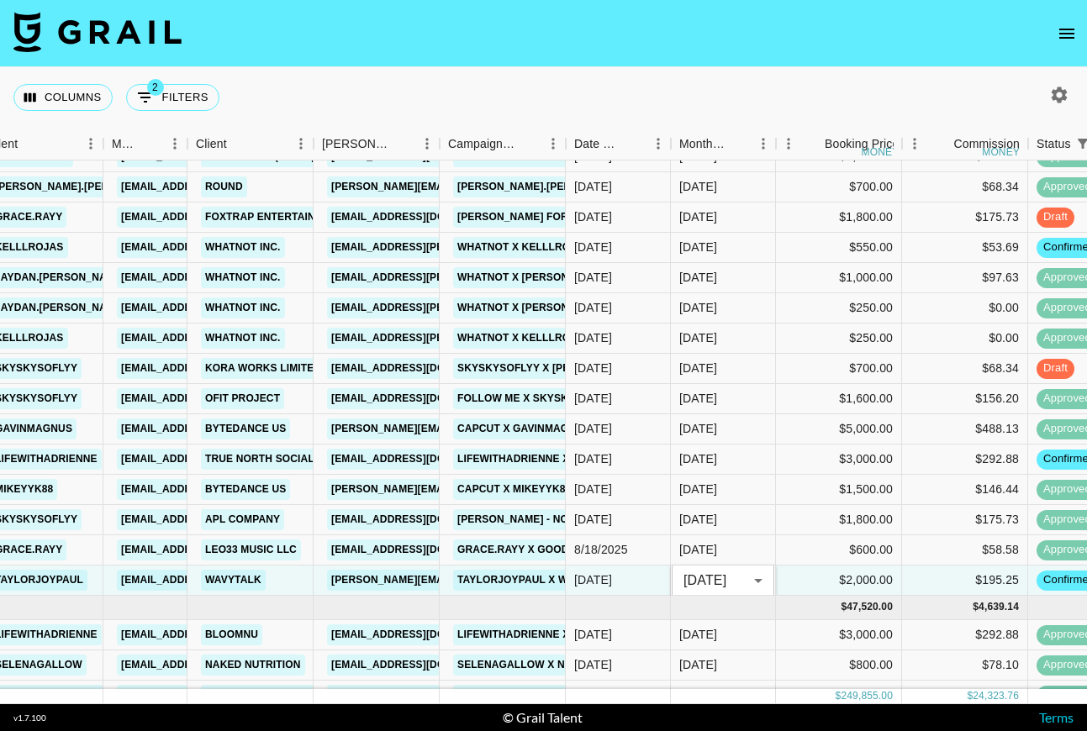
click at [737, 76] on div "Columns 2 Filters + Booking" at bounding box center [543, 97] width 1087 height 61
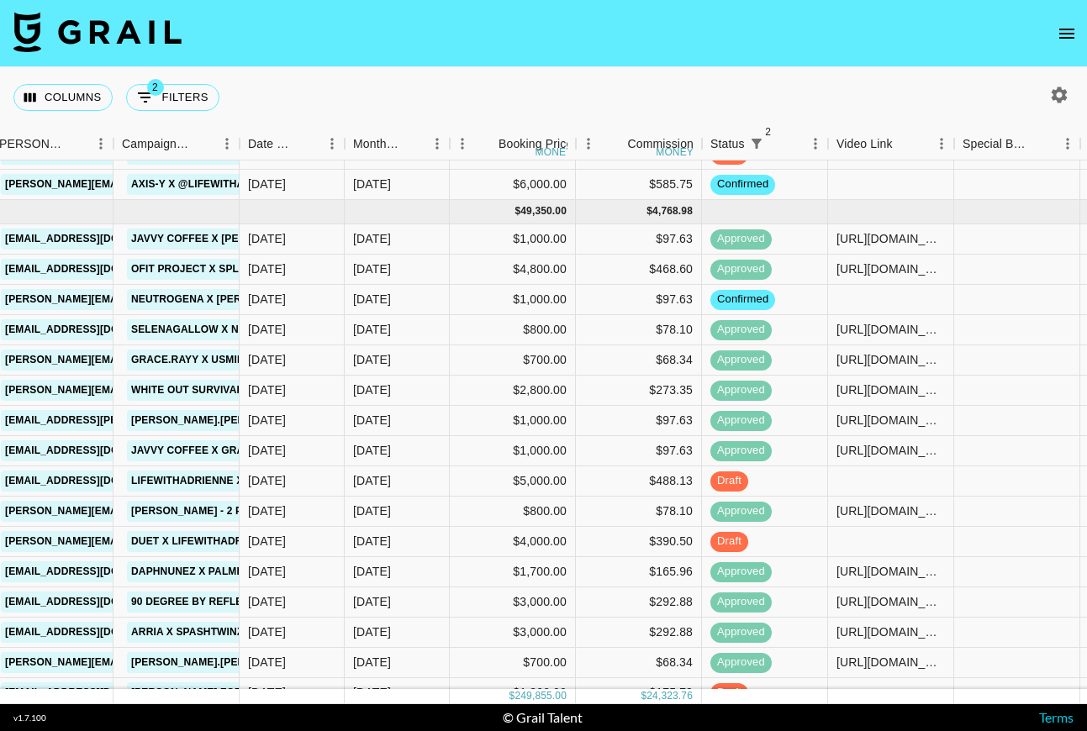
scroll to position [621, 697]
